Goal: Transaction & Acquisition: Book appointment/travel/reservation

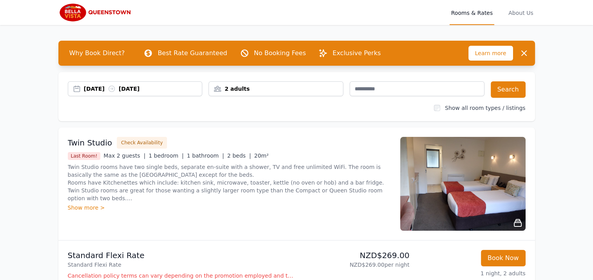
click at [105, 89] on div "[DATE] [DATE]" at bounding box center [143, 89] width 118 height 8
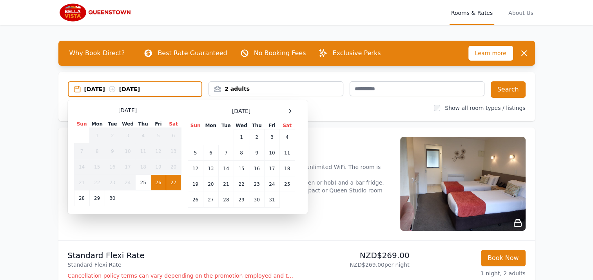
click at [290, 113] on icon at bounding box center [290, 111] width 6 height 6
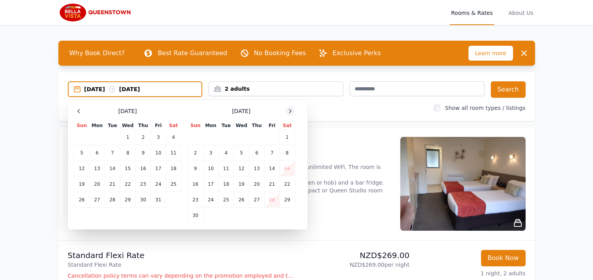
click at [290, 111] on icon at bounding box center [290, 111] width 6 height 6
click at [293, 111] on icon at bounding box center [290, 111] width 6 height 6
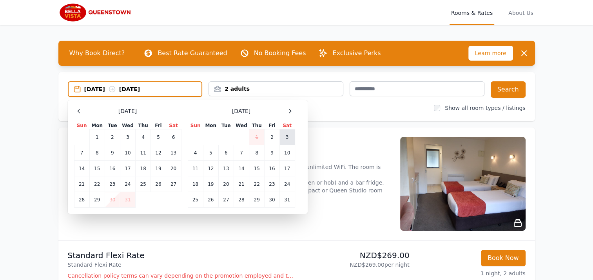
click at [287, 137] on td "3" at bounding box center [286, 138] width 15 height 16
click at [241, 152] on td "7" at bounding box center [240, 153] width 15 height 16
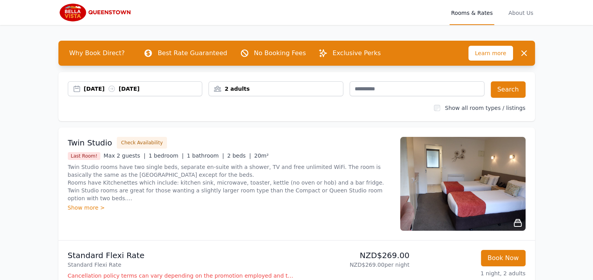
click at [262, 92] on div "2 adults" at bounding box center [276, 89] width 134 height 8
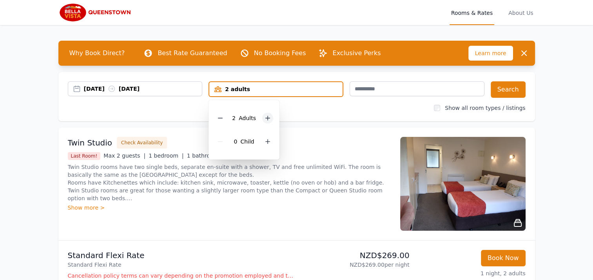
click at [266, 118] on icon at bounding box center [268, 118] width 4 height 4
click at [510, 92] on button "Search" at bounding box center [507, 89] width 35 height 16
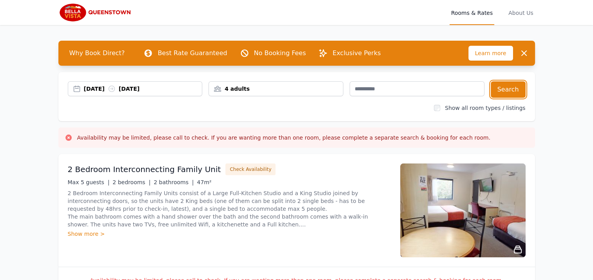
click at [276, 89] on div "4 adults" at bounding box center [276, 89] width 134 height 8
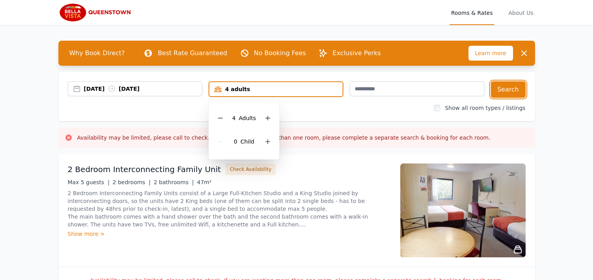
click at [221, 118] on icon at bounding box center [220, 118] width 4 height 0
click at [513, 92] on button "Search" at bounding box center [507, 89] width 35 height 16
